Goal: Transaction & Acquisition: Obtain resource

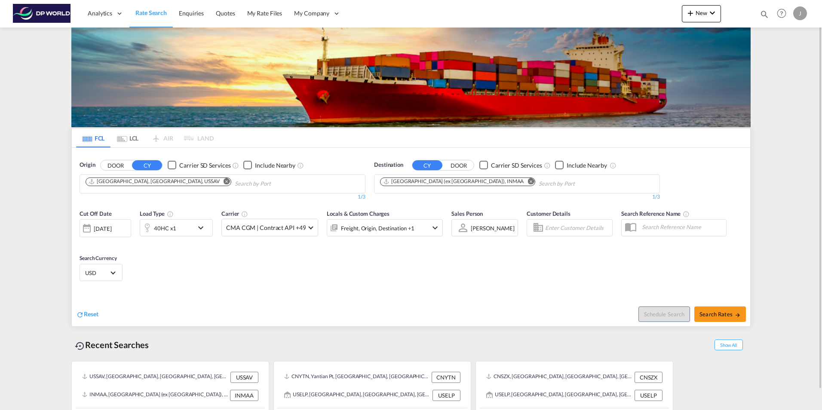
click at [153, 14] on span "Rate Search" at bounding box center [150, 12] width 31 height 7
click at [309, 229] on span at bounding box center [311, 227] width 5 height 5
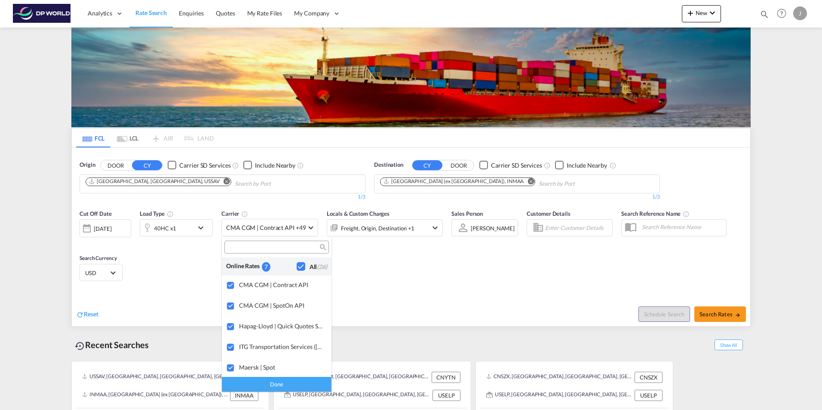
click at [297, 263] on div "Checkbox No Ink" at bounding box center [301, 266] width 9 height 9
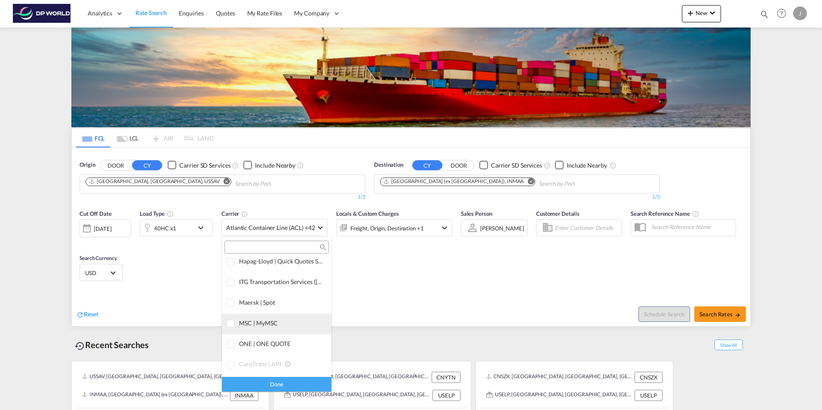
scroll to position [86, 0]
click at [243, 323] on div "ONE | ONE QUOTE" at bounding box center [282, 322] width 86 height 7
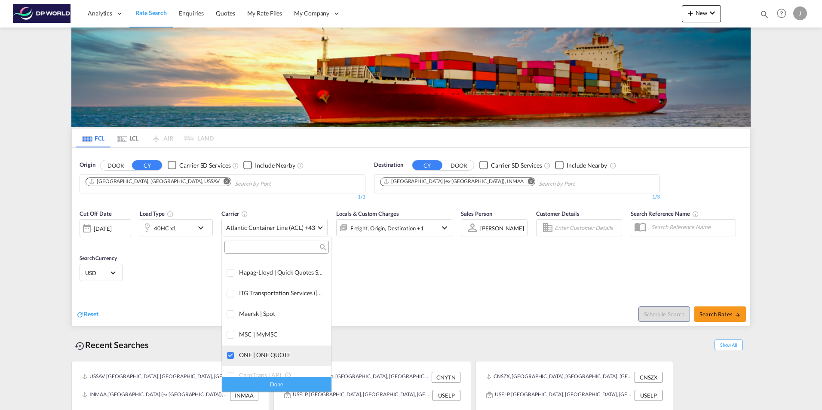
scroll to position [0, 0]
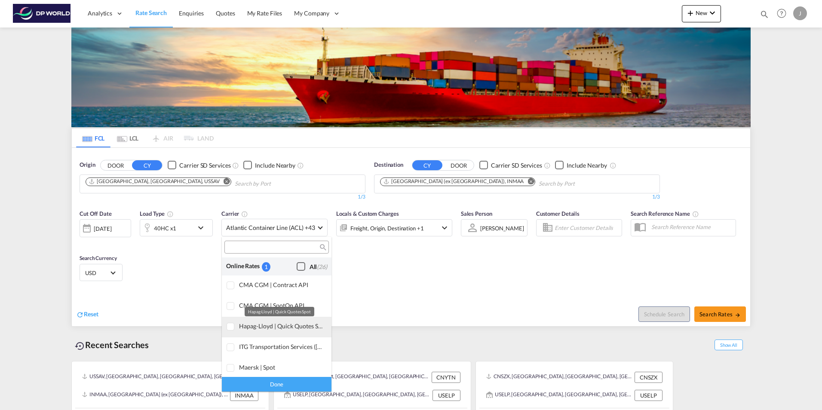
click at [292, 329] on div "Hapag-Lloyd | Quick Quotes Spot" at bounding box center [282, 326] width 86 height 7
click at [278, 383] on div "Done" at bounding box center [277, 384] width 110 height 15
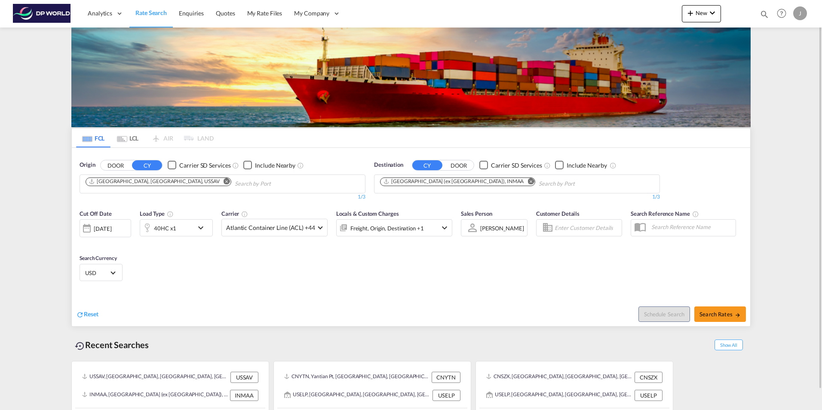
click at [224, 181] on md-icon "Remove" at bounding box center [227, 181] width 6 height 6
click at [528, 181] on md-icon "Remove" at bounding box center [531, 181] width 6 height 6
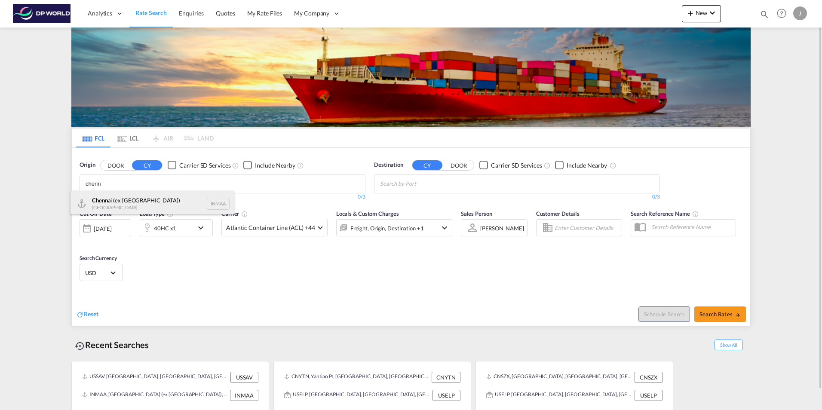
type input "chenn"
click at [121, 199] on div "Chenn ai (ex [GEOGRAPHIC_DATA]) [GEOGRAPHIC_DATA] INMAA" at bounding box center [152, 204] width 163 height 26
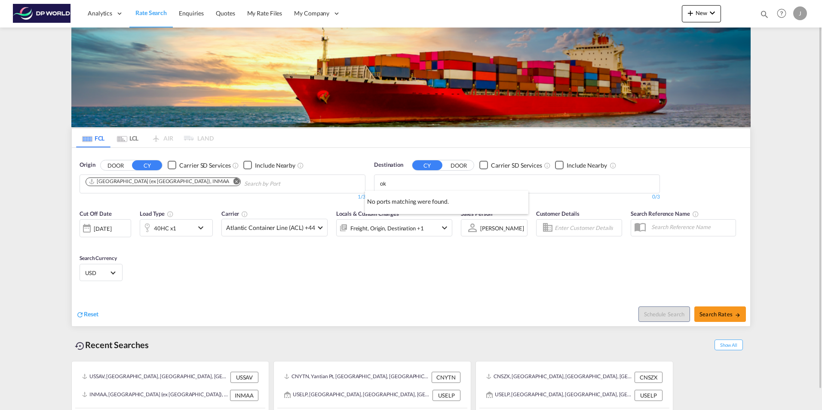
type input "o"
type input "[GEOGRAPHIC_DATA]"
click at [397, 202] on div "[GEOGRAPHIC_DATA] , [GEOGRAPHIC_DATA] [GEOGRAPHIC_DATA] USLAX" at bounding box center [446, 206] width 163 height 31
click at [199, 228] on md-icon "icon-chevron-down" at bounding box center [203, 228] width 15 height 10
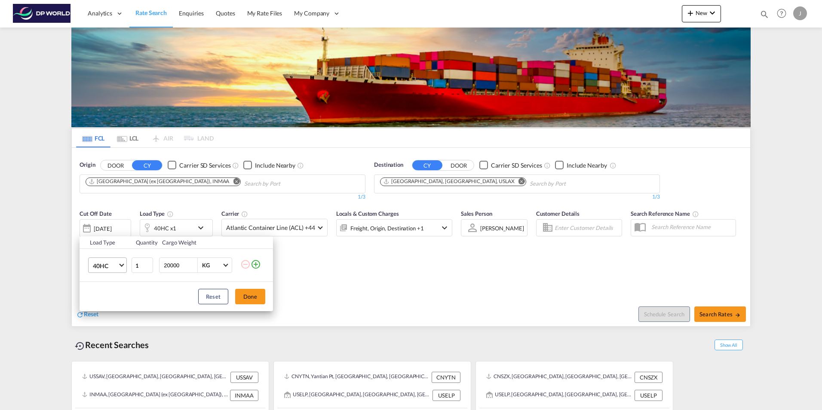
click at [121, 265] on span "Choose: \a40HC" at bounding box center [121, 264] width 5 height 5
click at [104, 222] on div "20GP" at bounding box center [100, 224] width 15 height 9
click at [245, 298] on button "Done" at bounding box center [250, 296] width 30 height 15
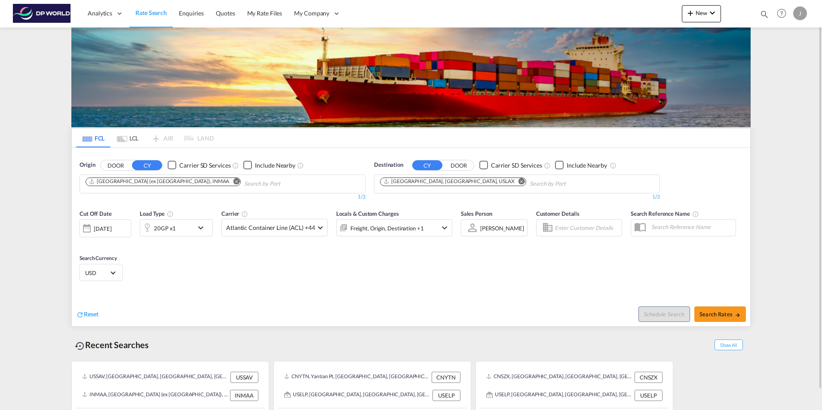
click at [199, 228] on md-icon "icon-chevron-down" at bounding box center [203, 228] width 15 height 10
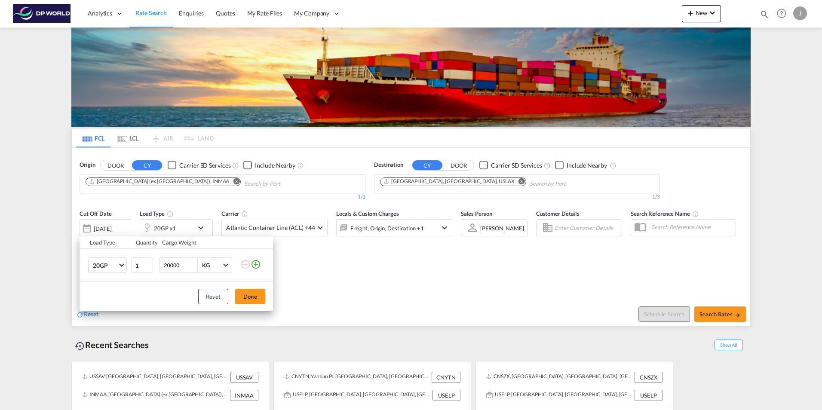
click at [258, 267] on md-icon "icon-plus-circle-outline" at bounding box center [256, 264] width 10 height 10
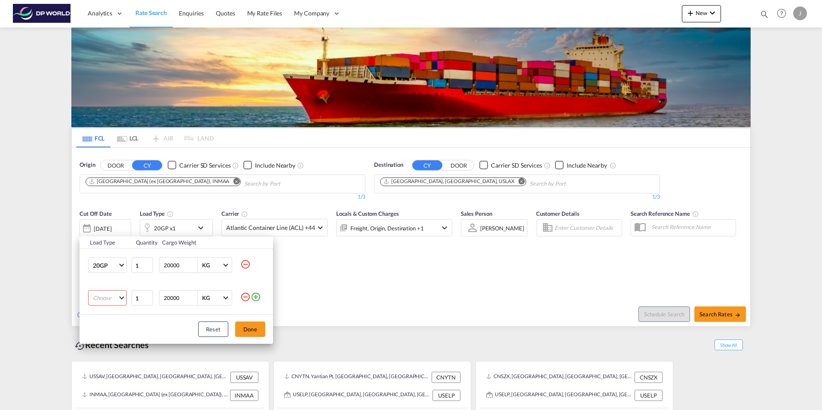
click at [117, 301] on md-select "Choose 20GP 40GP 40HC 45HC 20RE 40RE 40HR 20OT 40OT 20FR 40FR 40NR 20NR 45S 20T…" at bounding box center [107, 297] width 39 height 15
click at [105, 321] on div "40GP" at bounding box center [100, 319] width 15 height 8
click at [251, 332] on button "Done" at bounding box center [250, 329] width 30 height 15
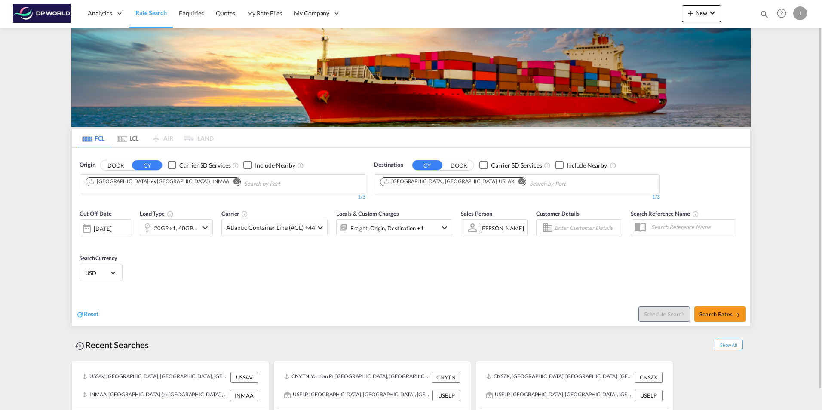
click at [205, 227] on md-icon "icon-chevron-down" at bounding box center [205, 228] width 10 height 10
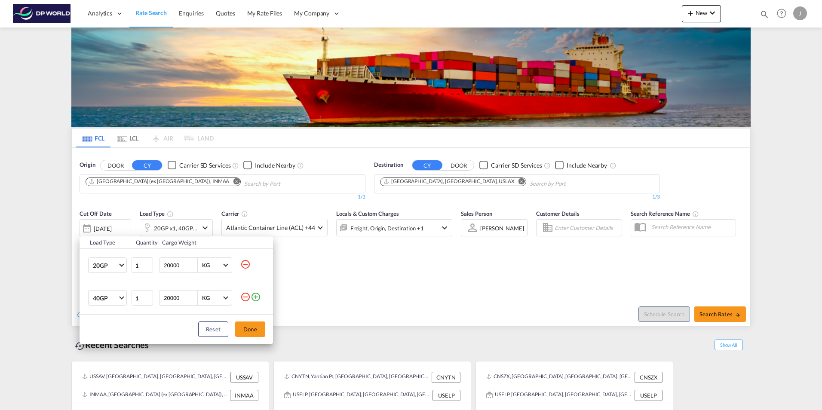
click at [255, 296] on md-icon "icon-plus-circle-outline" at bounding box center [256, 297] width 10 height 10
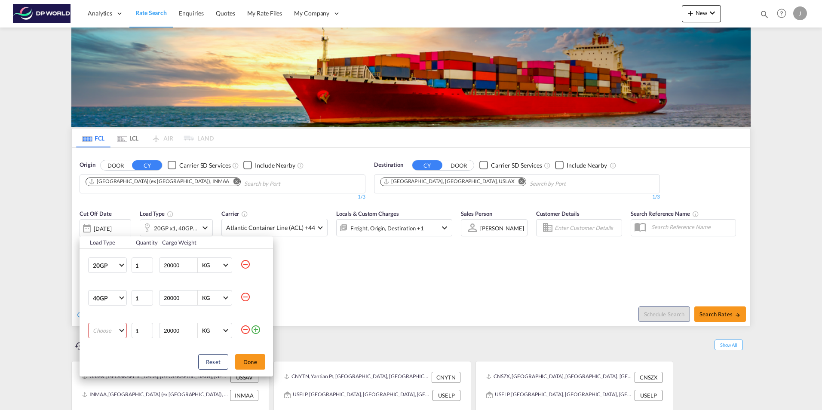
click at [123, 332] on md-select "Choose 20GP 40GP 40HC 45HC 20RE 40RE 40HR 20OT 40OT 20FR 40FR 40NR 20NR 45S 20T…" at bounding box center [107, 330] width 39 height 15
click at [110, 369] on md-option "45HC" at bounding box center [115, 368] width 58 height 21
click at [245, 360] on button "Done" at bounding box center [250, 361] width 30 height 15
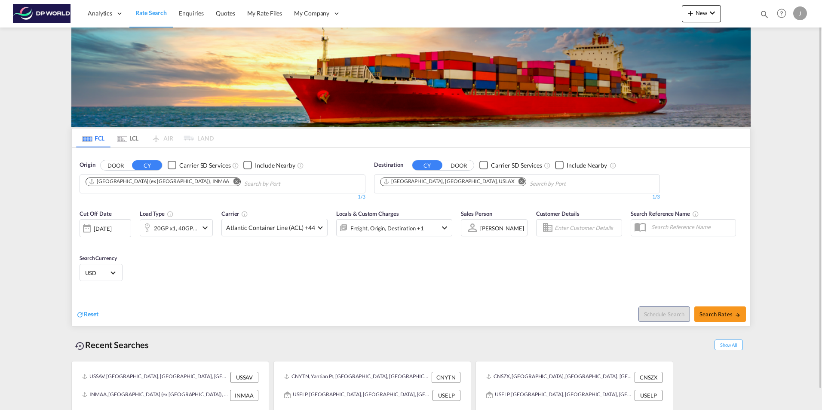
drag, startPoint x: 278, startPoint y: 282, endPoint x: 283, endPoint y: 283, distance: 4.9
click at [283, 283] on div "Cut Off Date [DATE] [DATE] Load Type 20GP x1, 40GP x1 +1 Carrier Atlantic Conta…" at bounding box center [411, 247] width 679 height 84
click at [713, 316] on span "Search Rates" at bounding box center [720, 314] width 41 height 7
type input "INMAA to USLAX / [DATE]"
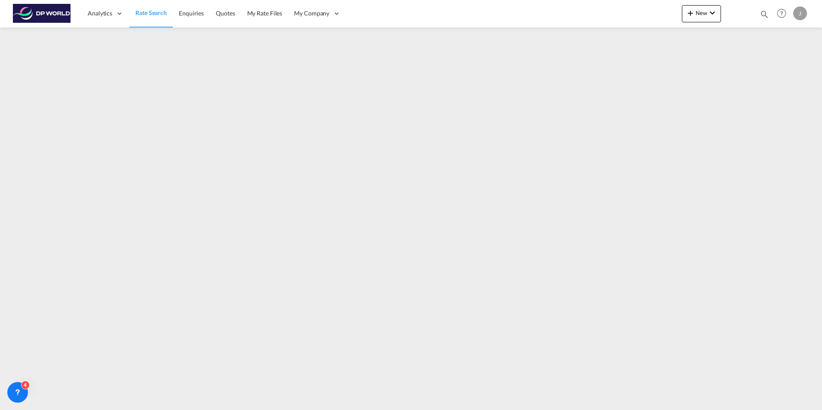
click at [144, 11] on span "Rate Search" at bounding box center [150, 12] width 31 height 7
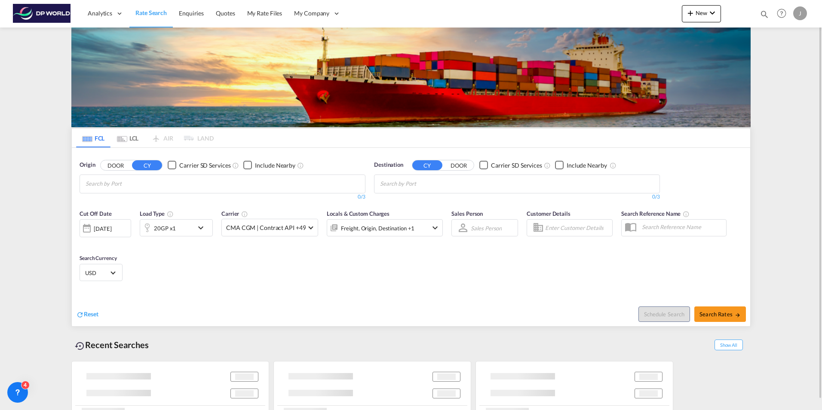
click at [202, 231] on md-icon "icon-chevron-down" at bounding box center [203, 228] width 15 height 10
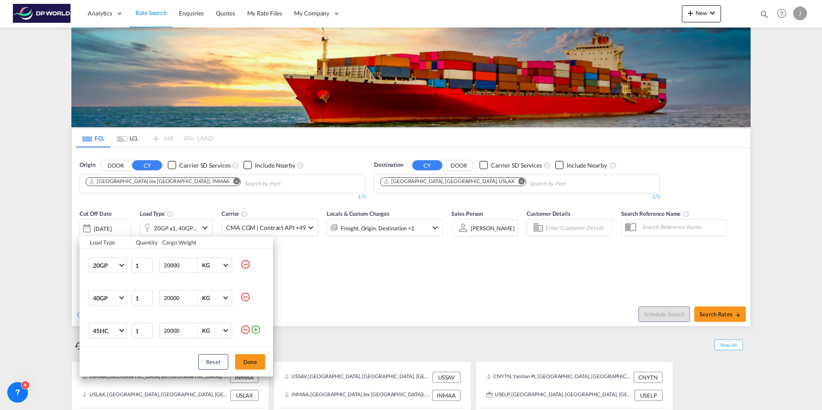
click at [245, 297] on md-icon "icon-minus-circle-outline" at bounding box center [245, 297] width 10 height 10
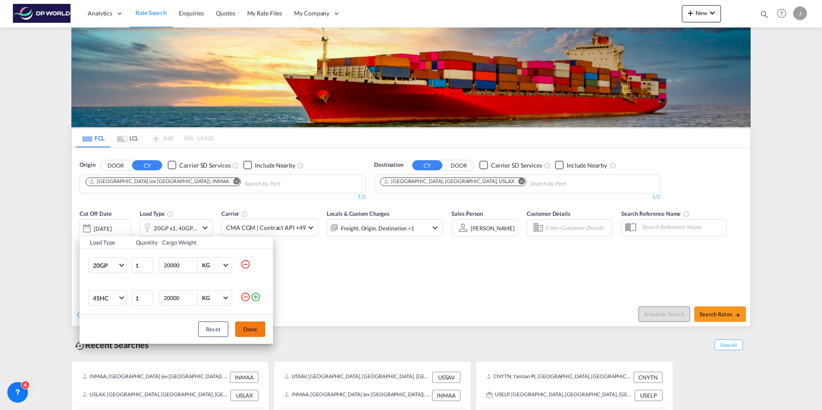
click at [246, 297] on md-icon "icon-minus-circle-outline" at bounding box center [245, 297] width 10 height 10
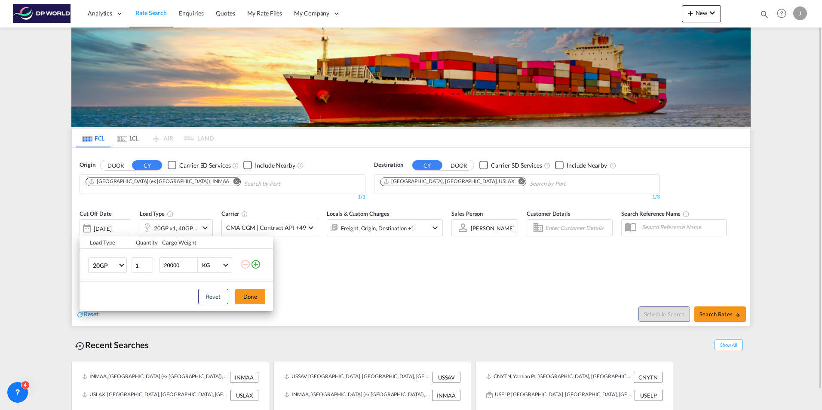
click at [246, 299] on button "Done" at bounding box center [250, 296] width 30 height 15
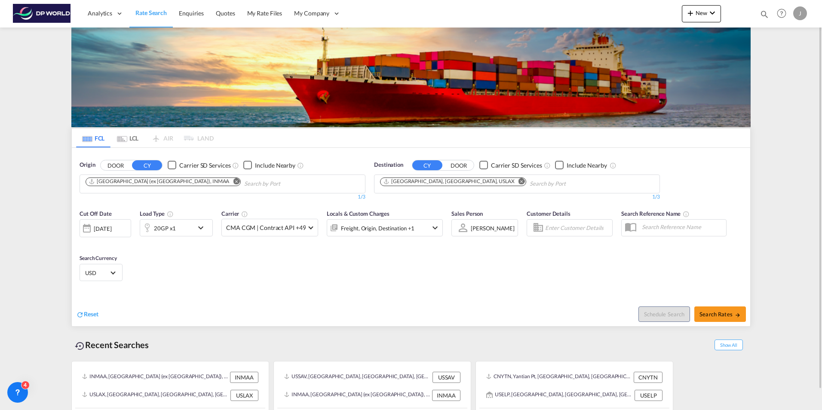
click at [319, 286] on div "Cut Off Date [DATE] [DATE] Load Type 20GP x1 Carrier CMA CGM | Contract API +49…" at bounding box center [411, 247] width 679 height 84
click at [710, 317] on span "Search Rates" at bounding box center [720, 314] width 41 height 7
type input "INMAA to USLAX / [DATE]"
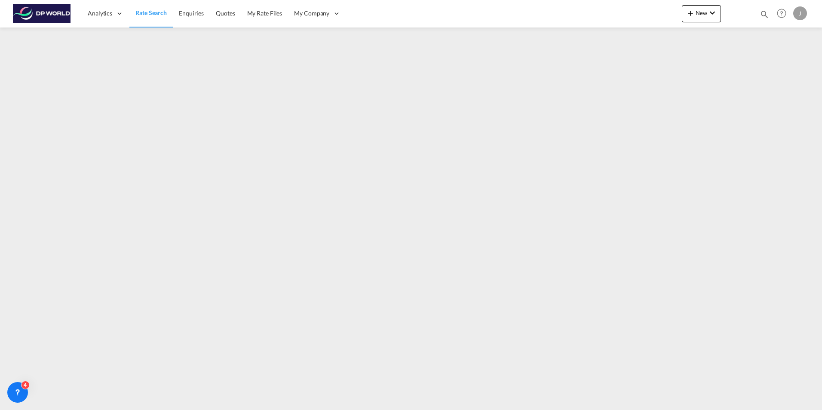
click at [154, 15] on span "Rate Search" at bounding box center [150, 12] width 31 height 7
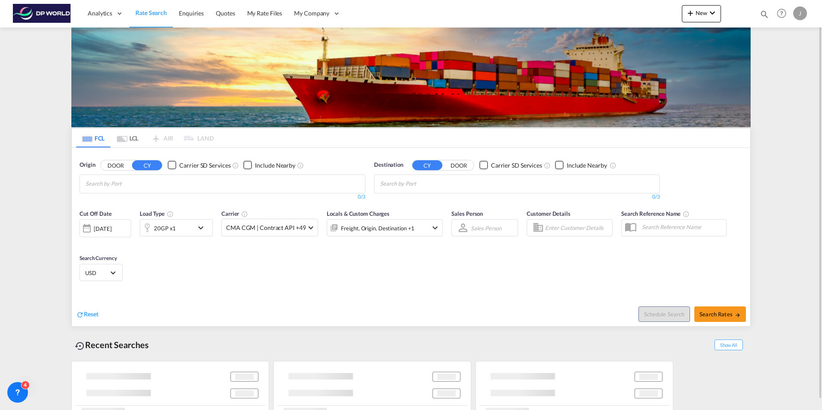
click at [111, 228] on div "[DATE]" at bounding box center [103, 229] width 18 height 8
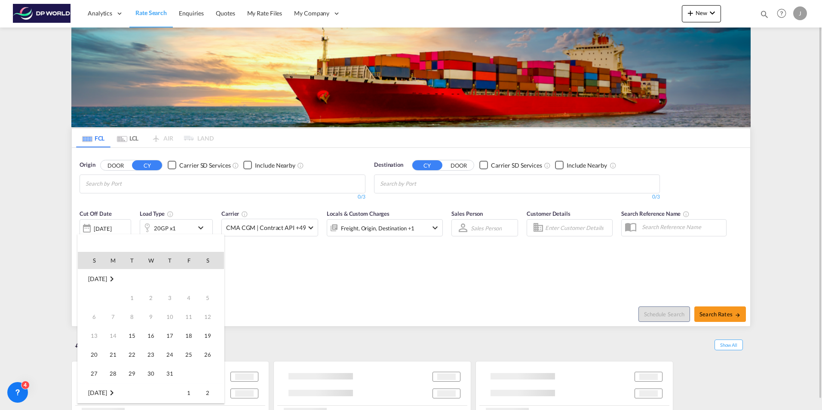
scroll to position [342, 0]
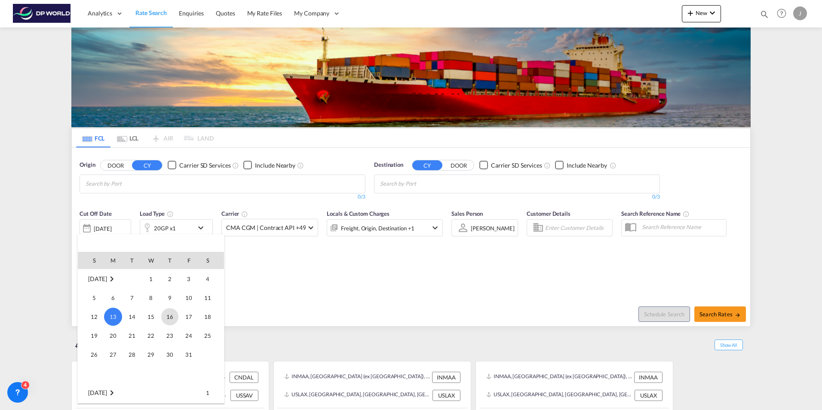
click at [169, 316] on span "16" at bounding box center [169, 316] width 17 height 17
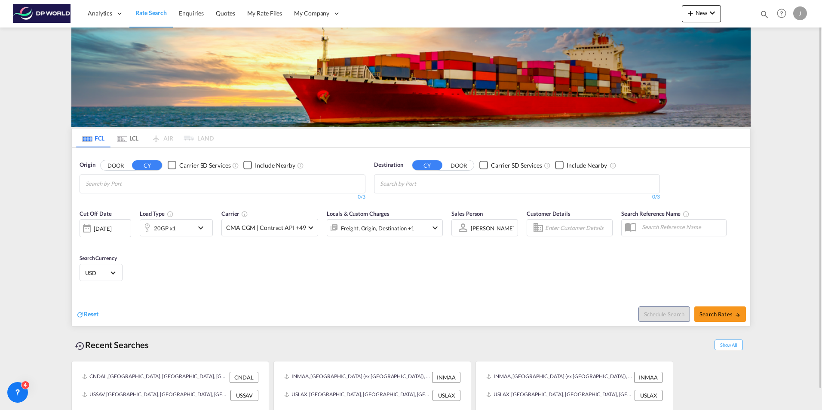
click at [232, 295] on div "Reset Schedule Search Search Rates" at bounding box center [411, 307] width 679 height 37
click at [717, 310] on button "Search Rates" at bounding box center [721, 314] width 52 height 15
click at [203, 186] on md-chips at bounding box center [222, 184] width 285 height 18
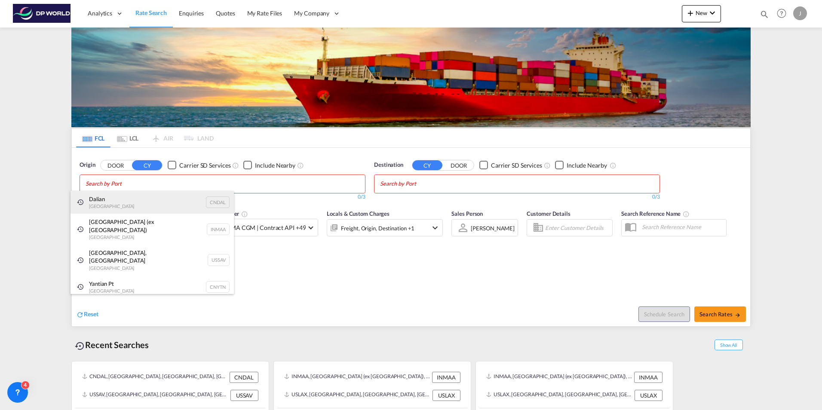
click at [114, 206] on div "Dalian [GEOGRAPHIC_DATA] CNDAL" at bounding box center [152, 202] width 163 height 23
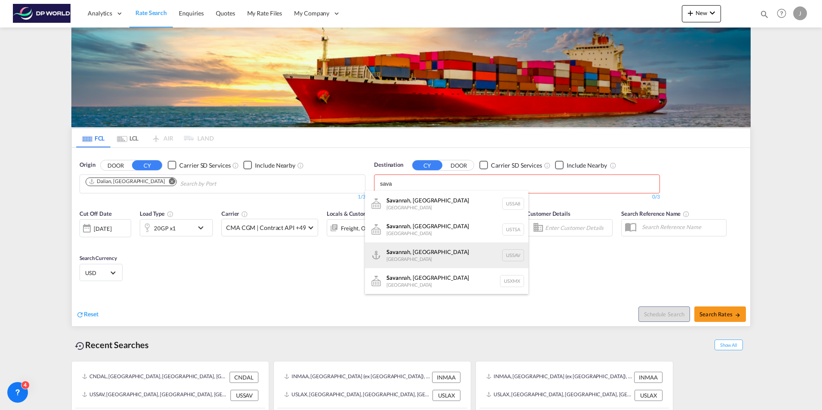
type input "sava"
drag, startPoint x: 409, startPoint y: 257, endPoint x: 417, endPoint y: 259, distance: 8.6
click at [409, 256] on div "[PERSON_NAME], [GEOGRAPHIC_DATA] [GEOGRAPHIC_DATA] USSAV" at bounding box center [446, 256] width 163 height 26
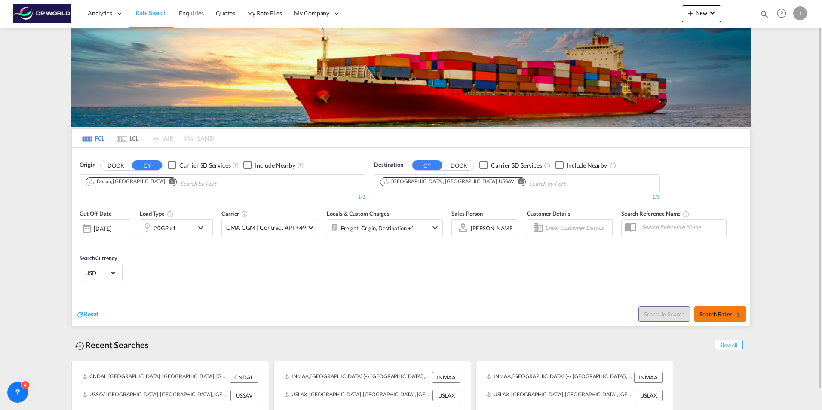
click at [714, 314] on span "Search Rates" at bounding box center [720, 314] width 41 height 7
type input "CNDAL to USSAV / [DATE]"
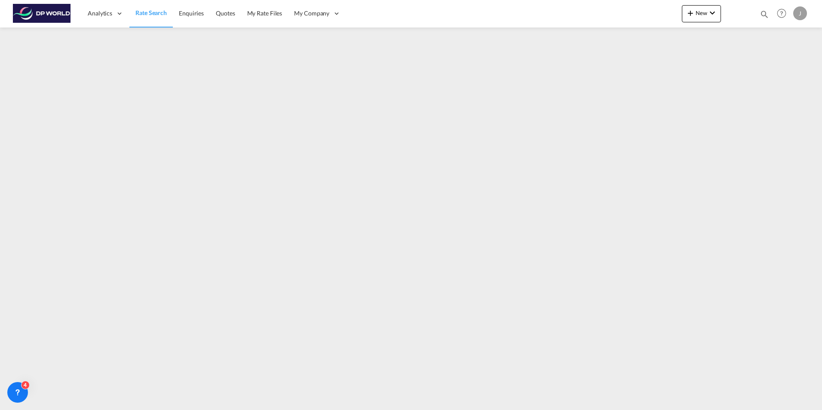
click at [157, 12] on span "Rate Search" at bounding box center [150, 12] width 31 height 7
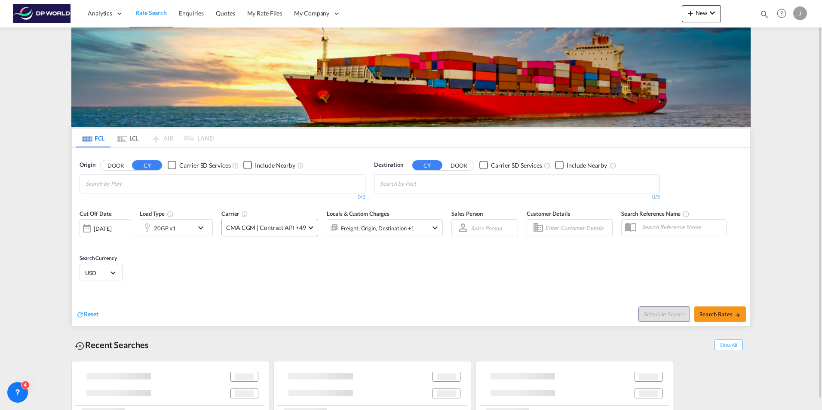
click at [293, 235] on md-select-value "CMA CGM | Contract API +49" at bounding box center [270, 227] width 96 height 17
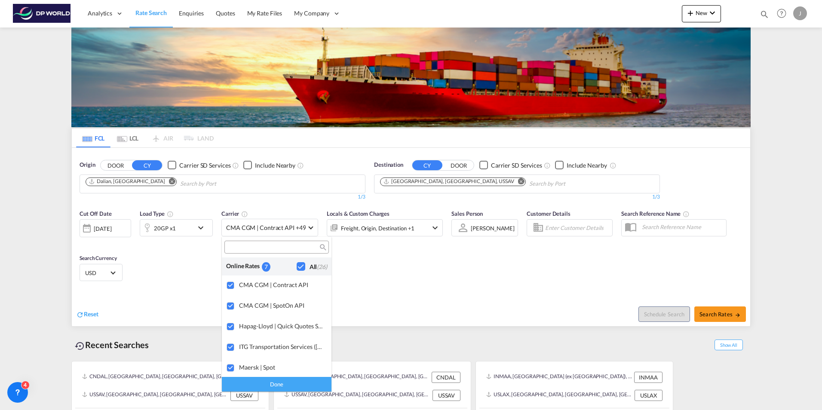
click at [297, 264] on div "Checkbox No Ink" at bounding box center [301, 266] width 9 height 9
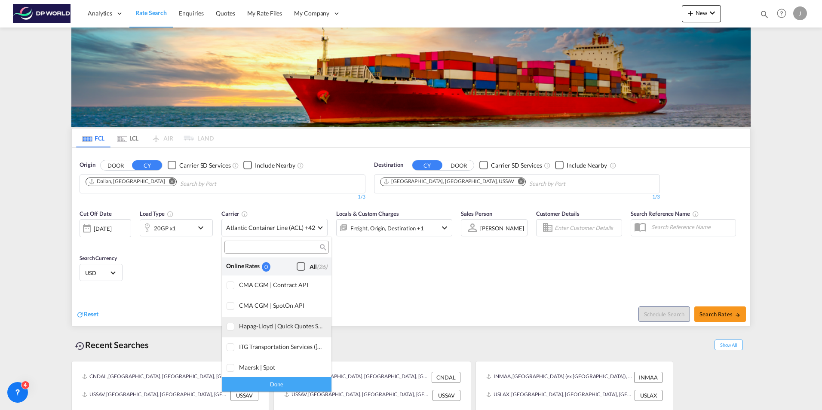
click at [260, 330] on md-option "Hapag-Lloyd | Quick Quotes Spot" at bounding box center [277, 327] width 110 height 21
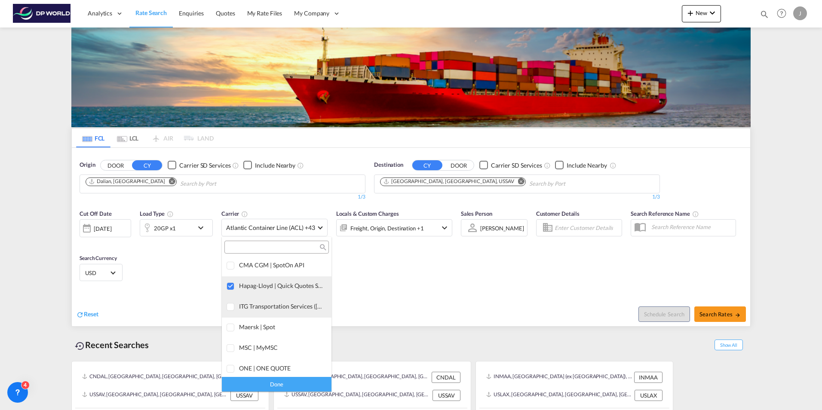
scroll to position [86, 0]
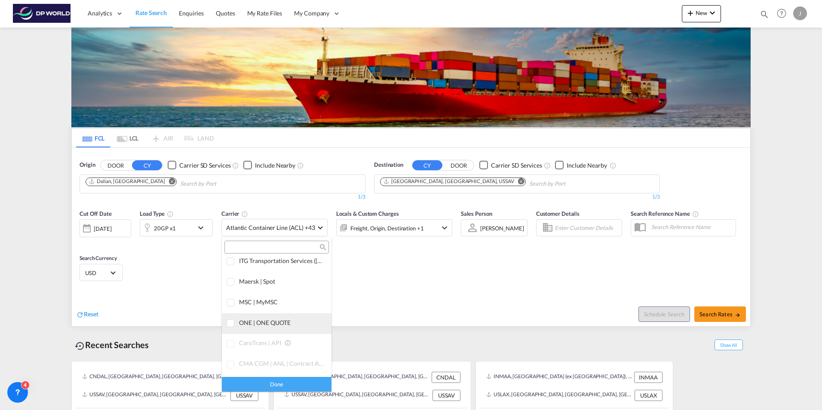
click at [257, 327] on md-option "ONE | ONE QUOTE" at bounding box center [277, 324] width 110 height 21
click at [278, 386] on div "Done" at bounding box center [277, 384] width 110 height 15
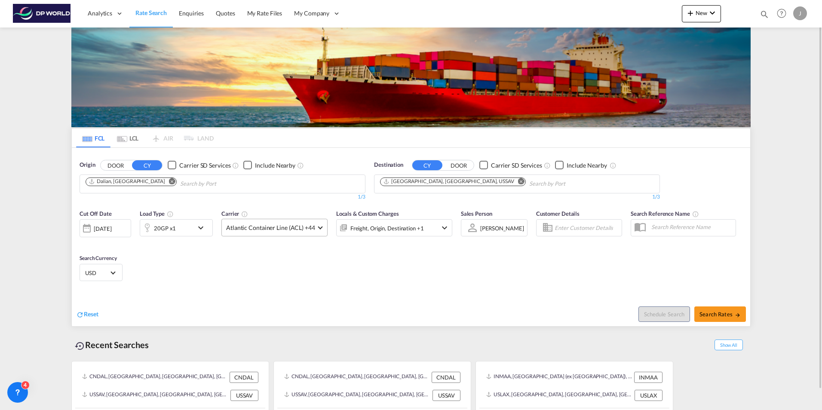
click at [318, 226] on span at bounding box center [320, 227] width 5 height 5
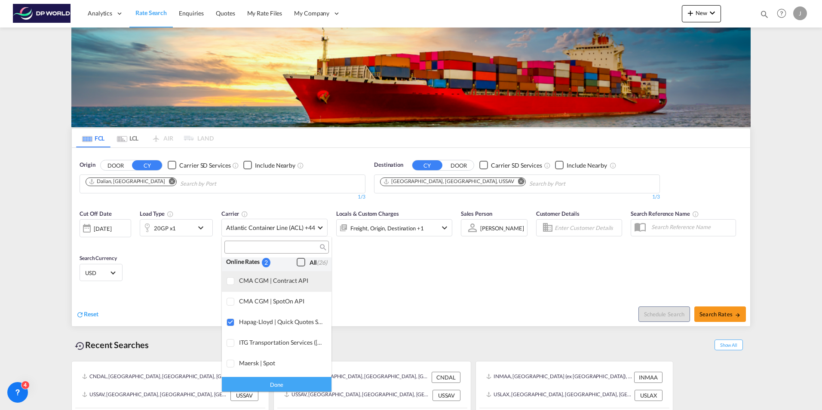
scroll to position [0, 0]
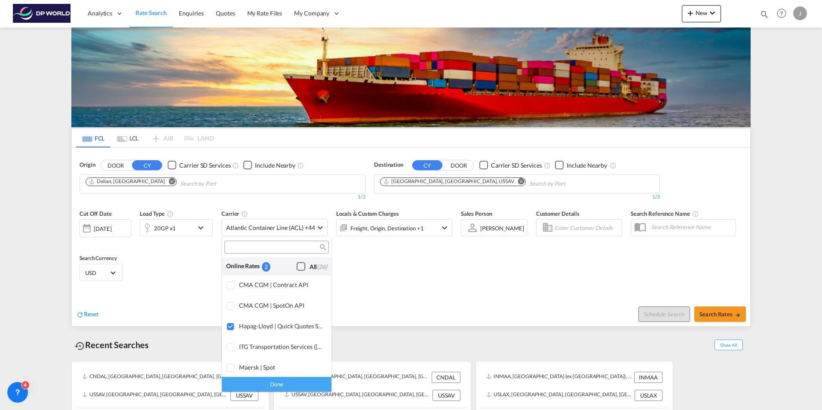
click at [526, 268] on md-backdrop at bounding box center [411, 205] width 822 height 410
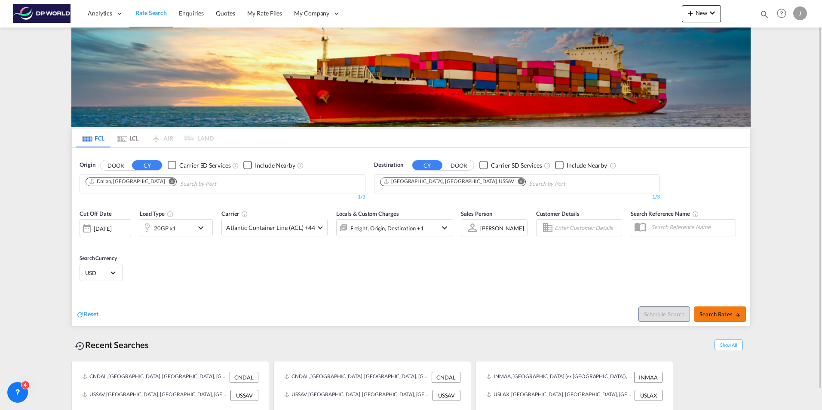
click at [715, 319] on button "Search Rates" at bounding box center [721, 314] width 52 height 15
type input "CNDAL to USSAV / [DATE]"
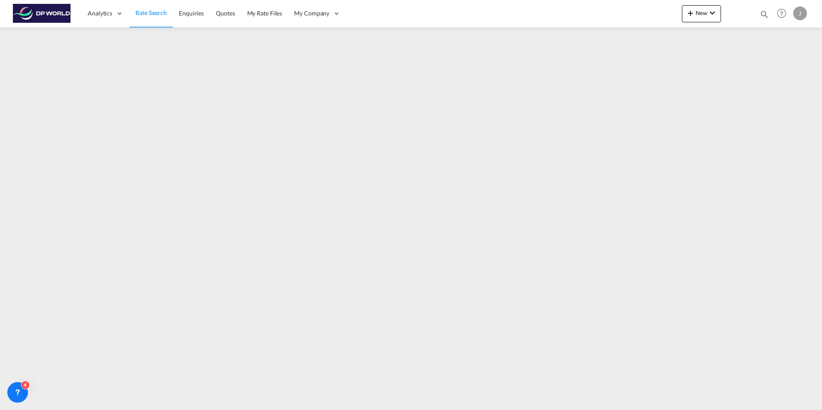
click at [148, 15] on span "Rate Search" at bounding box center [150, 12] width 31 height 7
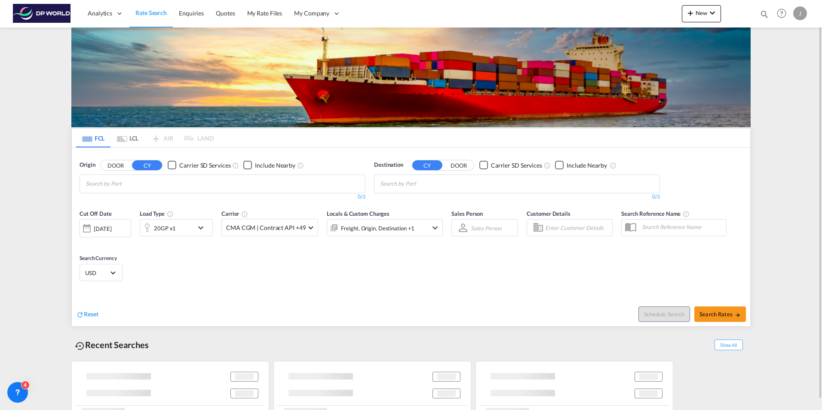
click at [114, 223] on div "[DATE]" at bounding box center [106, 228] width 52 height 18
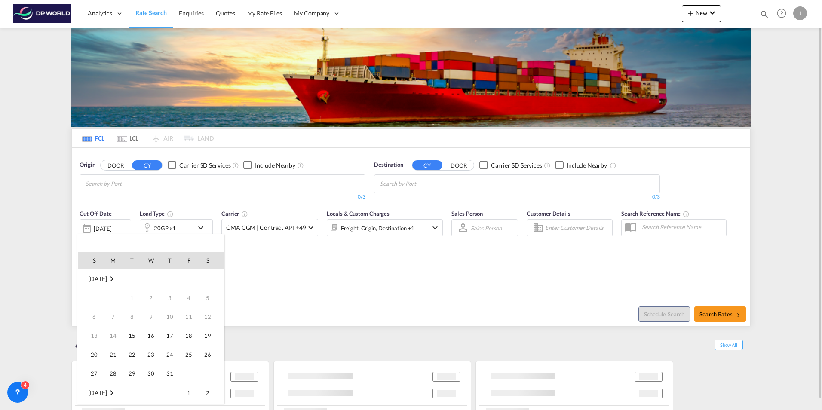
scroll to position [342, 0]
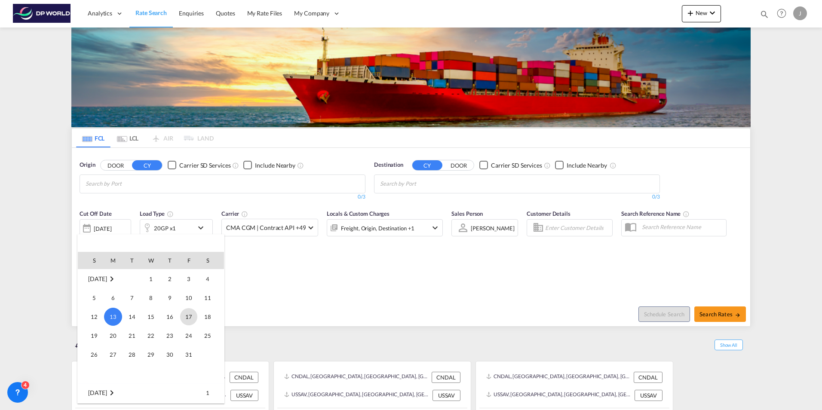
click at [190, 322] on span "17" at bounding box center [188, 316] width 17 height 17
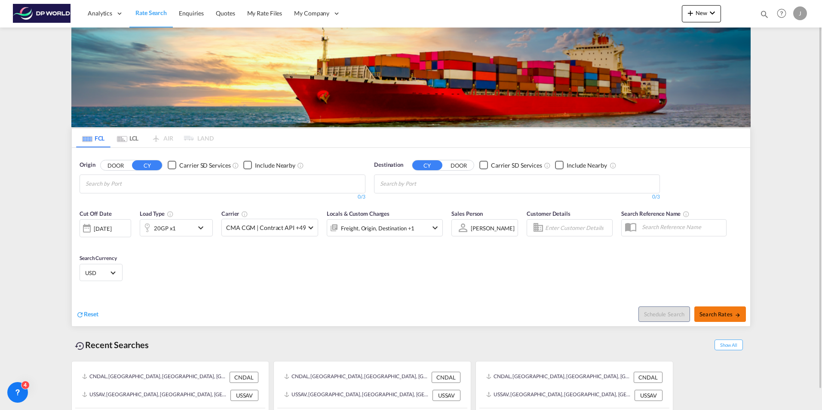
click at [717, 321] on button "Search Rates" at bounding box center [721, 314] width 52 height 15
click at [168, 185] on md-chips-wrap "Chips container with autocompletion. Enter the text area, type text to search, …" at bounding box center [127, 183] width 86 height 16
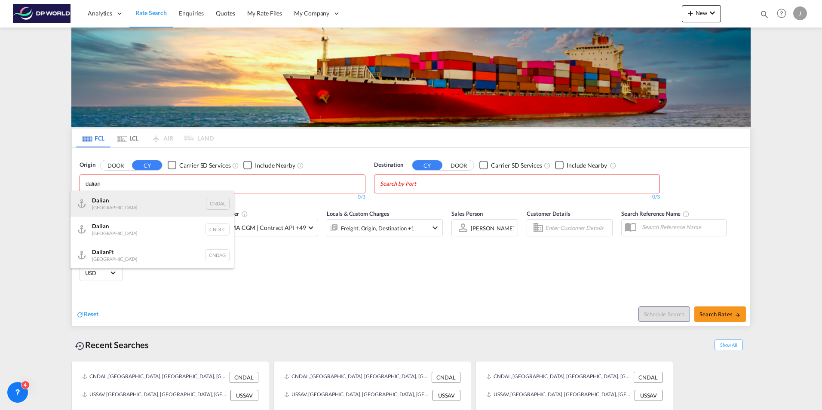
type input "dalian"
click at [141, 205] on div "Dalian [GEOGRAPHIC_DATA] CNDAL" at bounding box center [152, 204] width 163 height 26
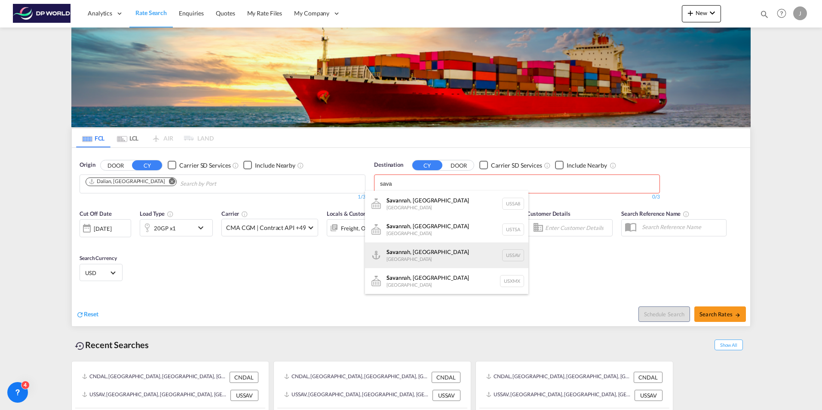
type input "sava"
click at [439, 249] on div "[PERSON_NAME], [GEOGRAPHIC_DATA] [GEOGRAPHIC_DATA] USSAV" at bounding box center [446, 256] width 163 height 26
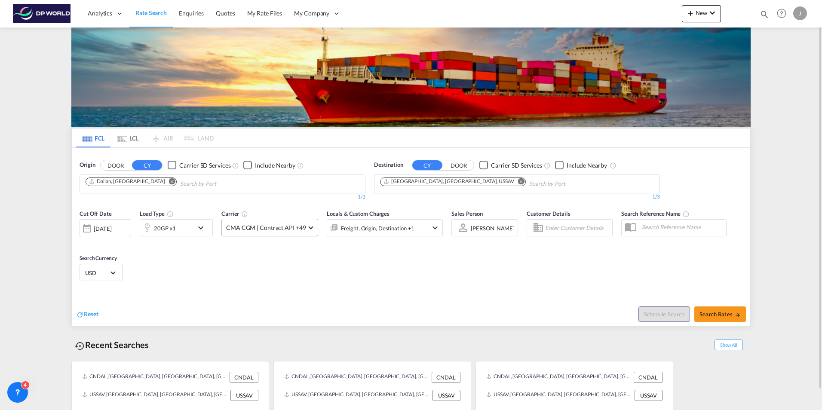
click at [298, 222] on md-select-value "CMA CGM | Contract API +49" at bounding box center [270, 227] width 96 height 17
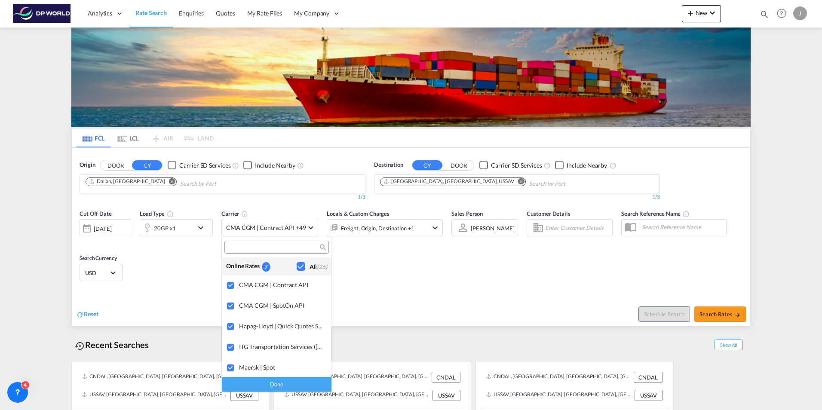
drag, startPoint x: 298, startPoint y: 266, endPoint x: 294, endPoint y: 271, distance: 6.7
click at [297, 267] on div "Checkbox No Ink" at bounding box center [301, 266] width 9 height 9
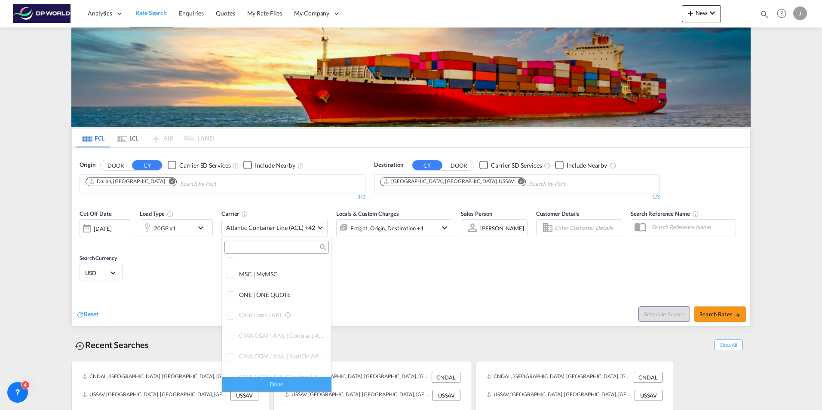
scroll to position [129, 0]
click at [276, 285] on md-option "ONE | ONE QUOTE" at bounding box center [277, 281] width 110 height 21
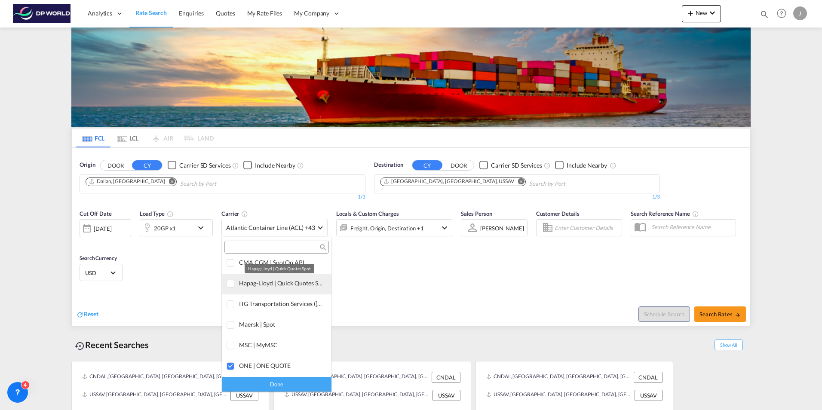
click at [277, 285] on div "Hapag-Lloyd | Quick Quotes Spot" at bounding box center [282, 283] width 86 height 7
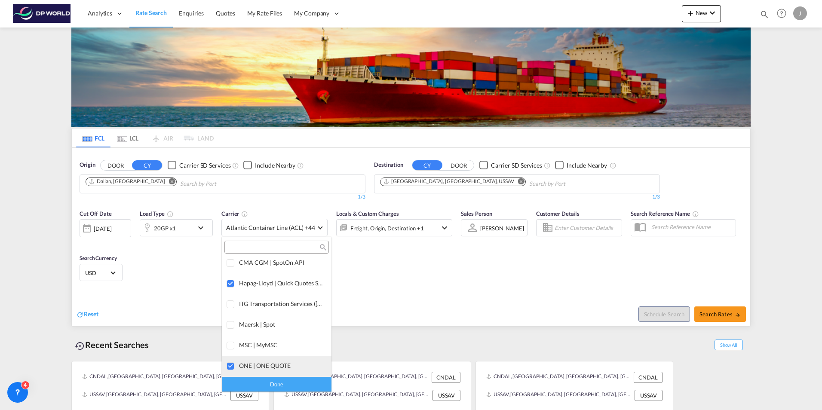
click at [276, 376] on md-option "ONE | ONE QUOTE" at bounding box center [277, 367] width 110 height 21
drag, startPoint x: 275, startPoint y: 369, endPoint x: 267, endPoint y: 379, distance: 12.6
click at [274, 370] on md-option "ONE | ONE QUOTE" at bounding box center [277, 367] width 110 height 21
drag, startPoint x: 266, startPoint y: 386, endPoint x: 307, endPoint y: 377, distance: 42.3
click at [266, 386] on div "Done" at bounding box center [277, 384] width 110 height 15
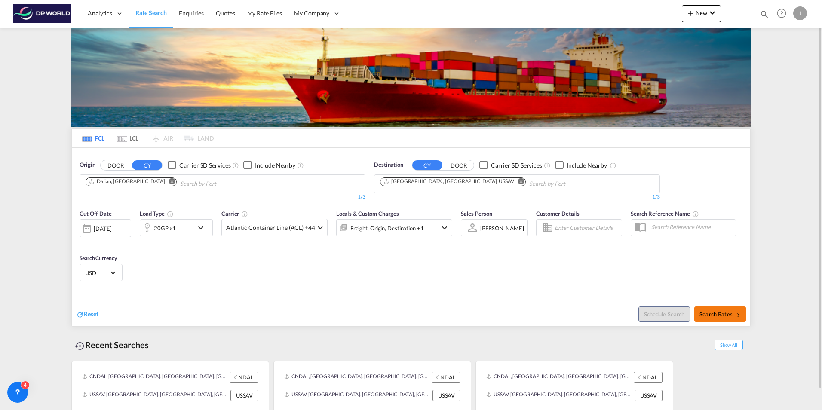
click at [720, 309] on button "Search Rates" at bounding box center [721, 314] width 52 height 15
type input "CNDAL to USSAV / [DATE]"
